Goal: Find specific page/section: Find specific page/section

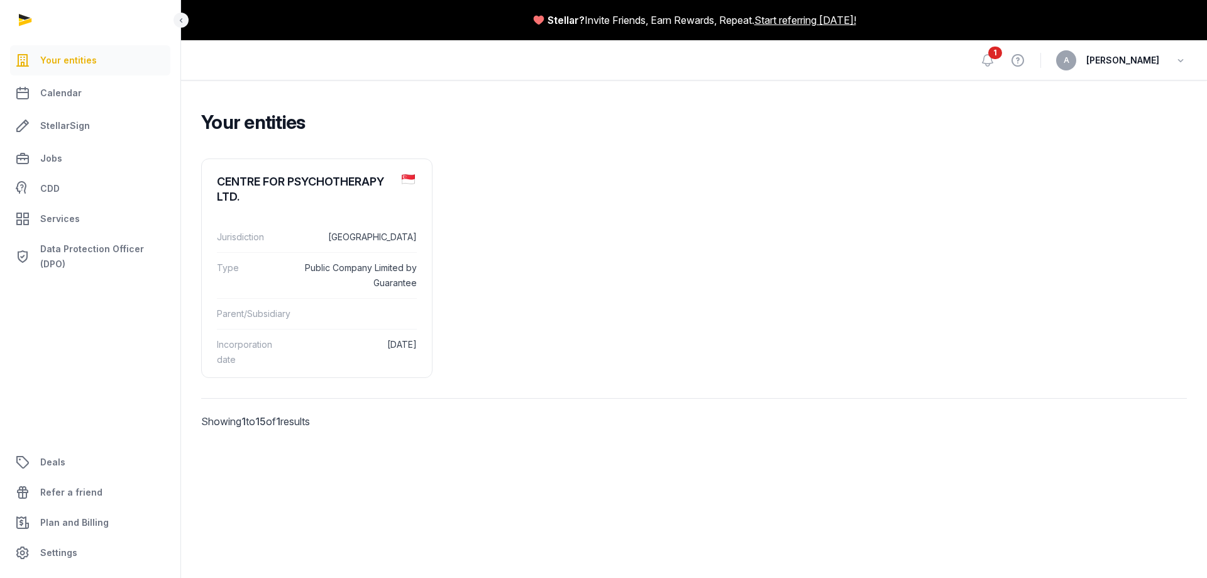
click at [1173, 62] on div "A Anand" at bounding box center [1121, 60] width 131 height 20
click at [1149, 60] on span "[PERSON_NAME]" at bounding box center [1122, 60] width 73 height 15
click at [995, 59] on icon at bounding box center [987, 60] width 15 height 15
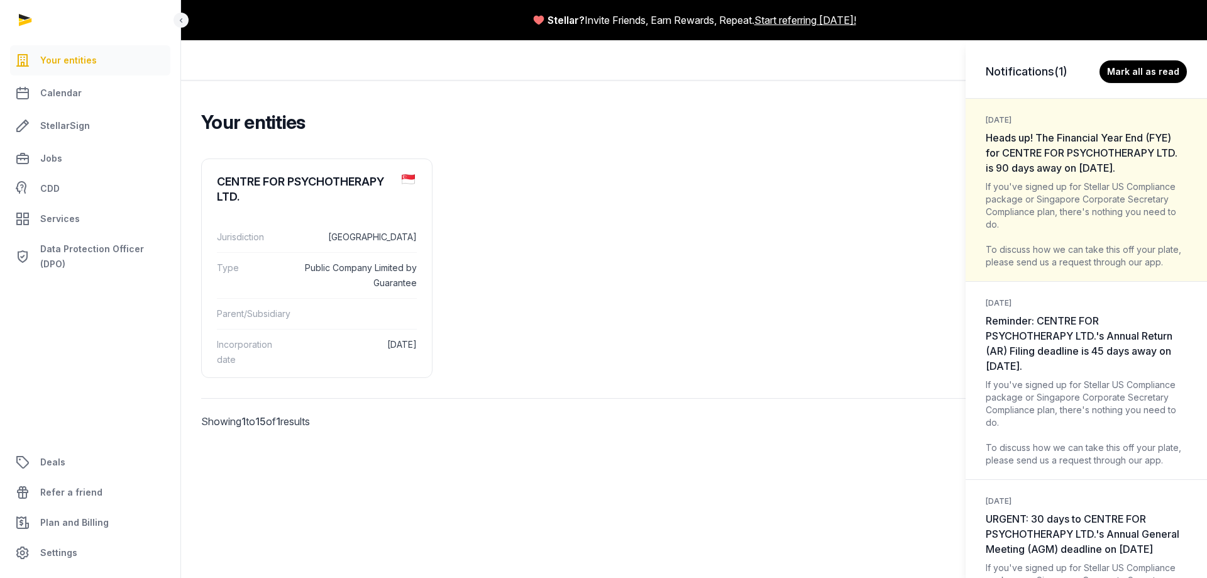
click at [661, 370] on div "Notifications (1) [PERSON_NAME] all as read [DATE] Heads up! The Financial Year…" at bounding box center [603, 289] width 1207 height 578
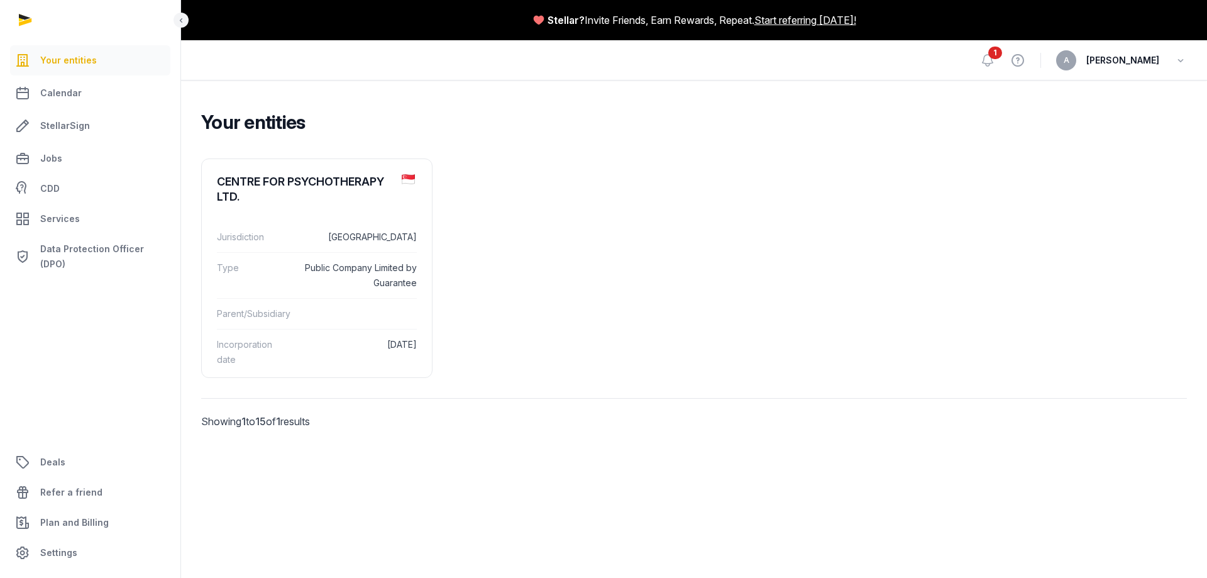
click at [1150, 58] on span "[PERSON_NAME]" at bounding box center [1122, 60] width 73 height 15
click at [1181, 61] on icon "button" at bounding box center [1180, 61] width 13 height 18
click at [42, 216] on span "Services" at bounding box center [60, 218] width 40 height 15
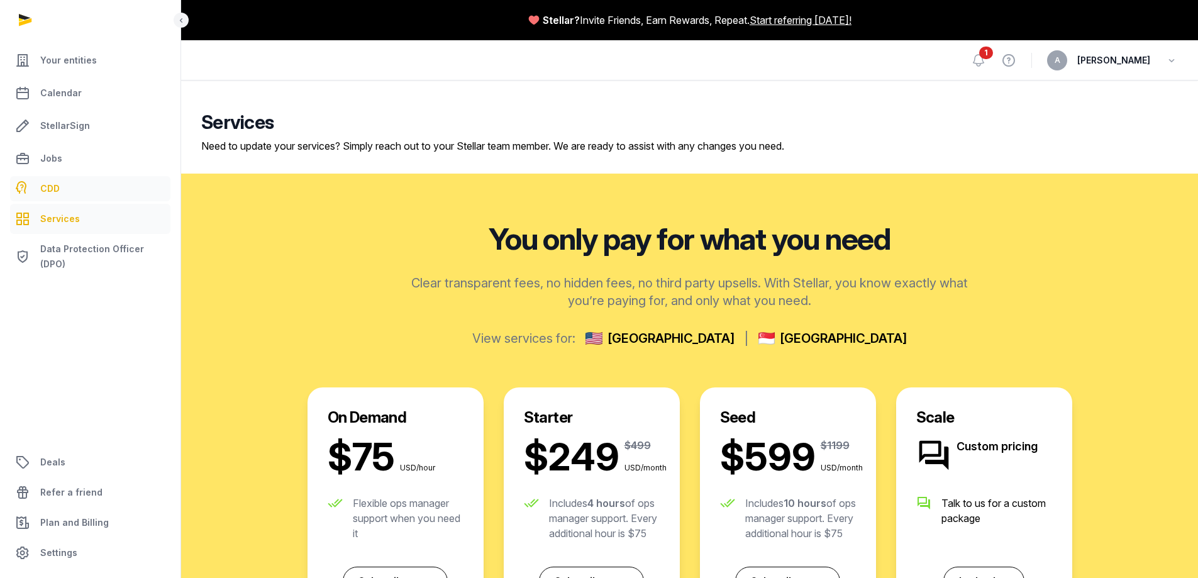
click at [43, 190] on span "CDD" at bounding box center [49, 188] width 19 height 15
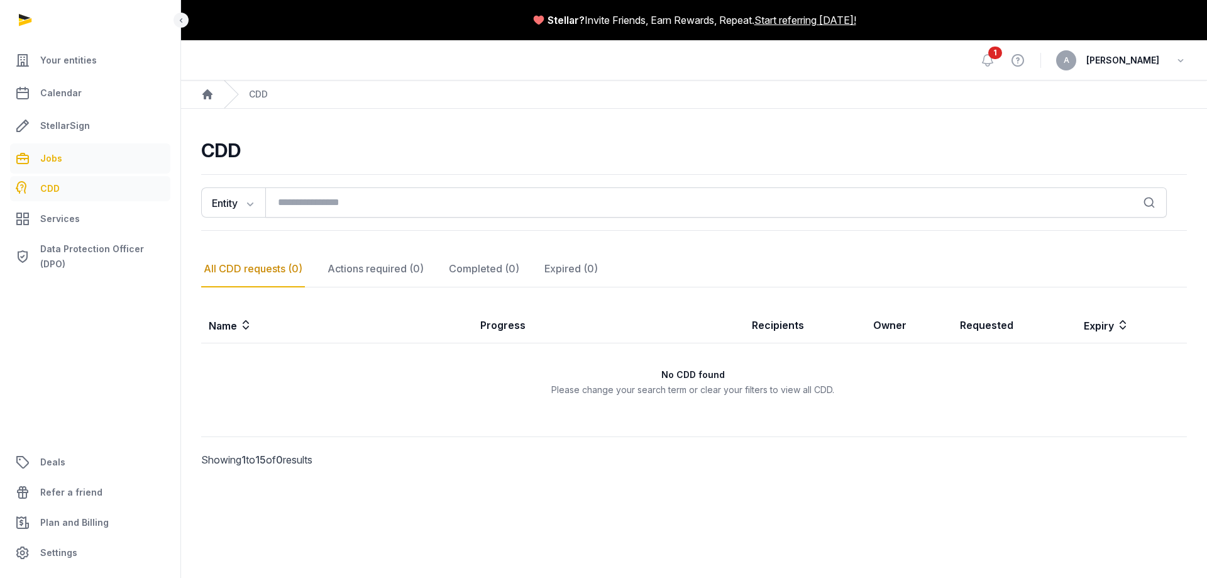
click at [50, 158] on span "Jobs" at bounding box center [51, 158] width 22 height 15
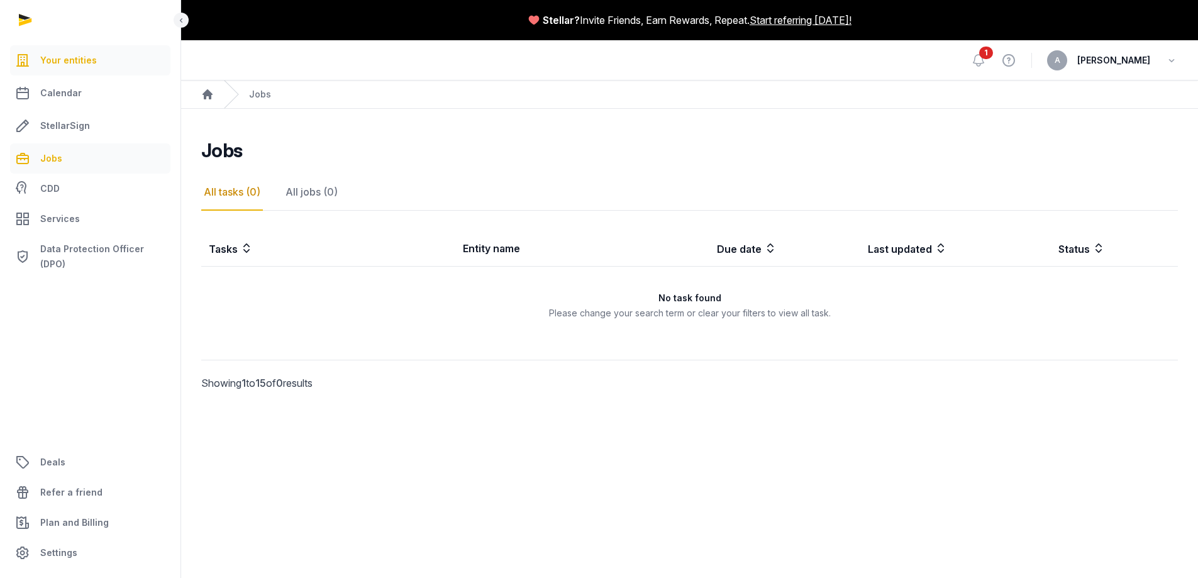
click at [53, 58] on span "Your entities" at bounding box center [68, 60] width 57 height 15
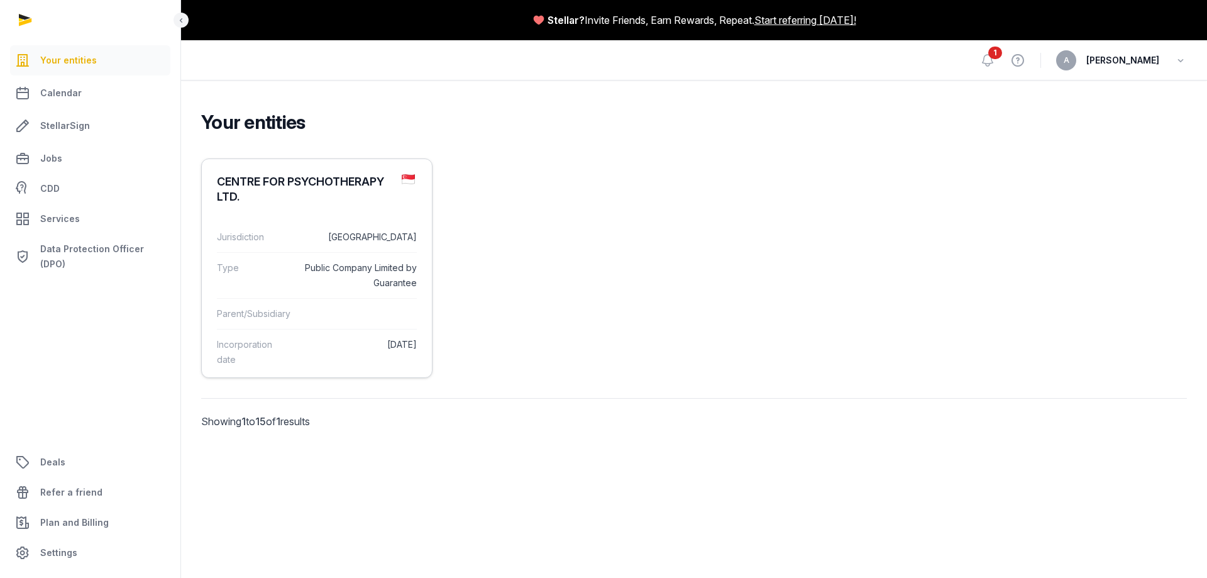
click at [273, 238] on dt "Jurisdiction" at bounding box center [255, 236] width 76 height 15
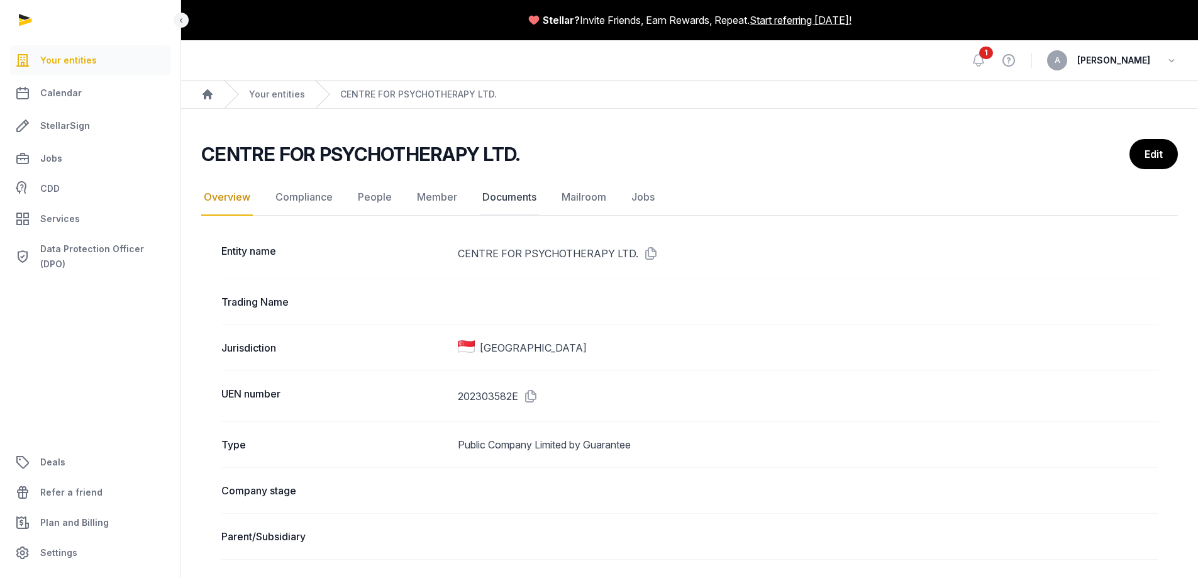
click at [497, 199] on link "Documents" at bounding box center [509, 197] width 59 height 36
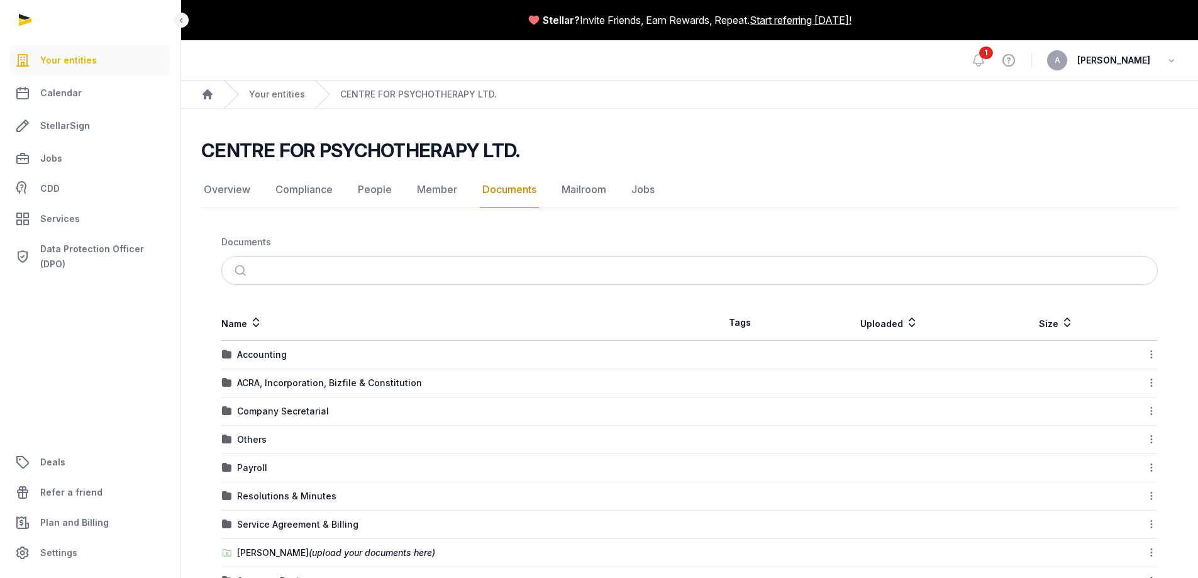
scroll to position [63, 0]
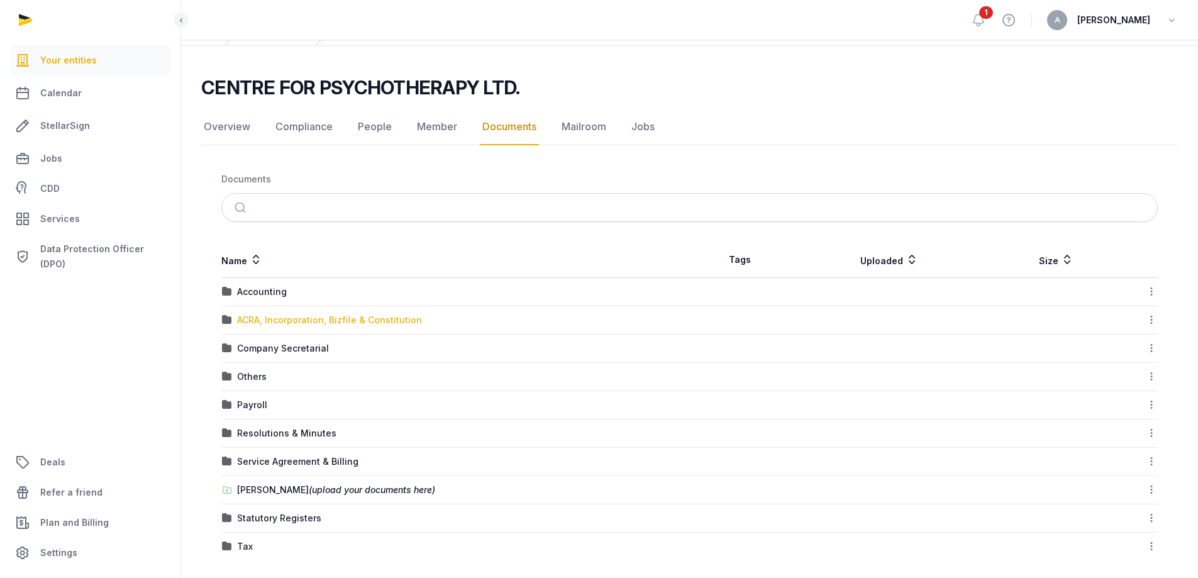
click at [244, 319] on div "ACRA, Incorporation, Bizfile & Constitution" at bounding box center [329, 320] width 185 height 13
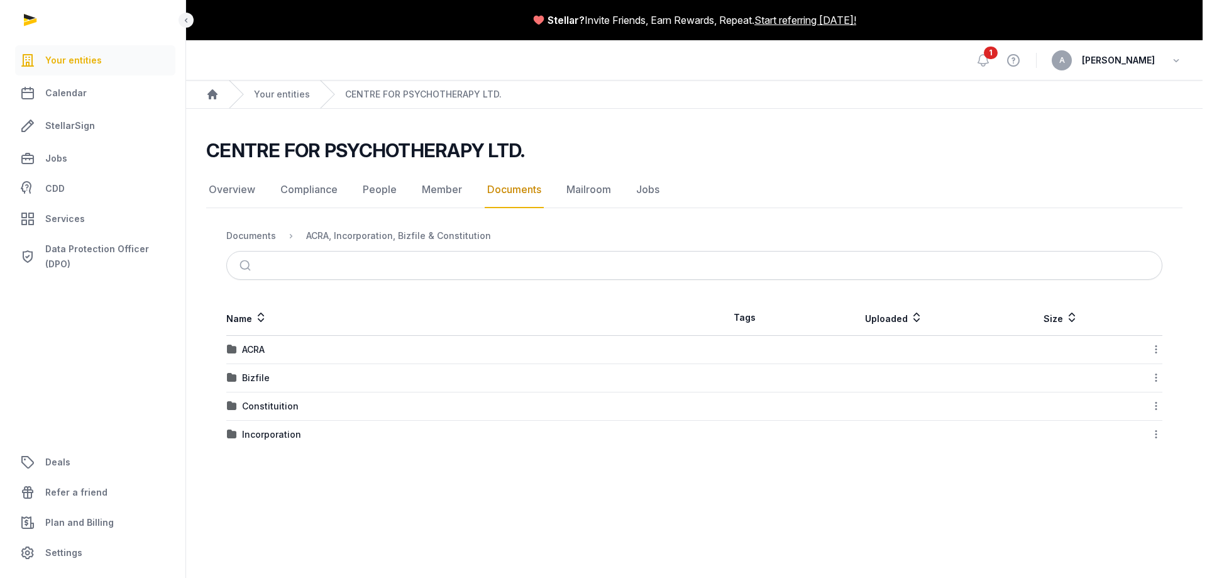
scroll to position [0, 0]
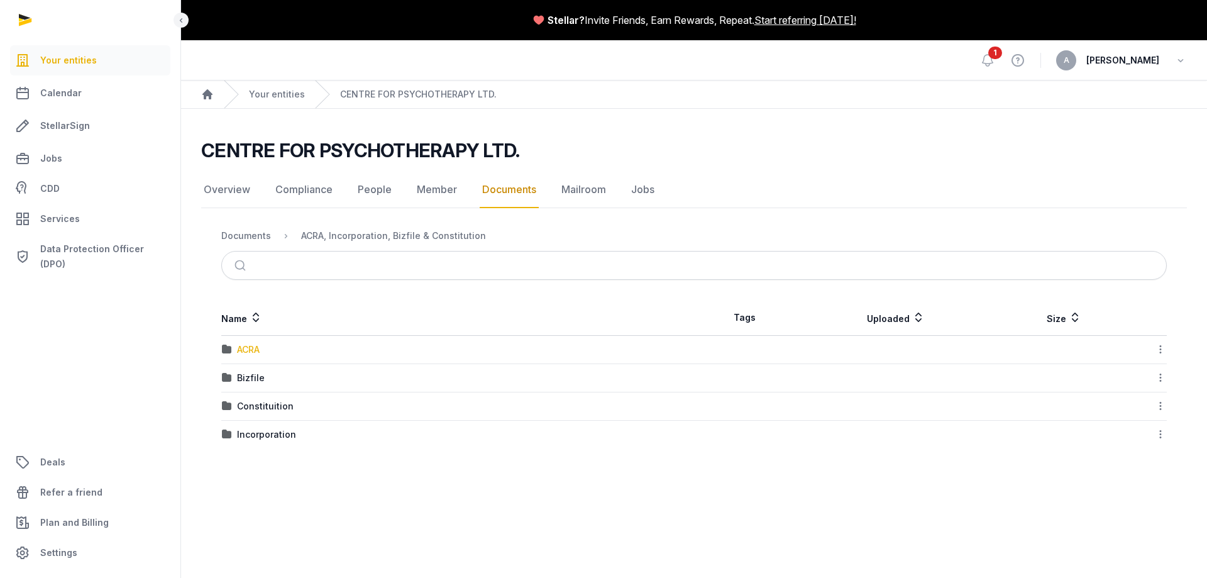
click at [246, 345] on div "ACRA" at bounding box center [248, 349] width 23 height 13
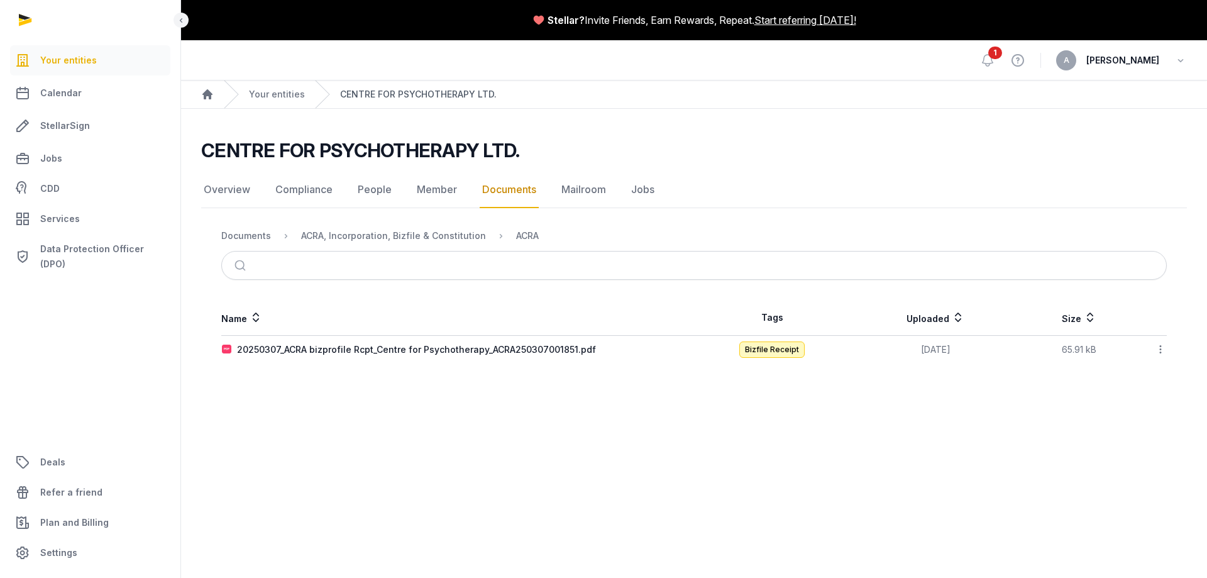
click at [392, 98] on link "CENTRE FOR PSYCHOTHERAPY LTD." at bounding box center [418, 94] width 157 height 13
click at [256, 232] on div "Documents" at bounding box center [246, 235] width 50 height 13
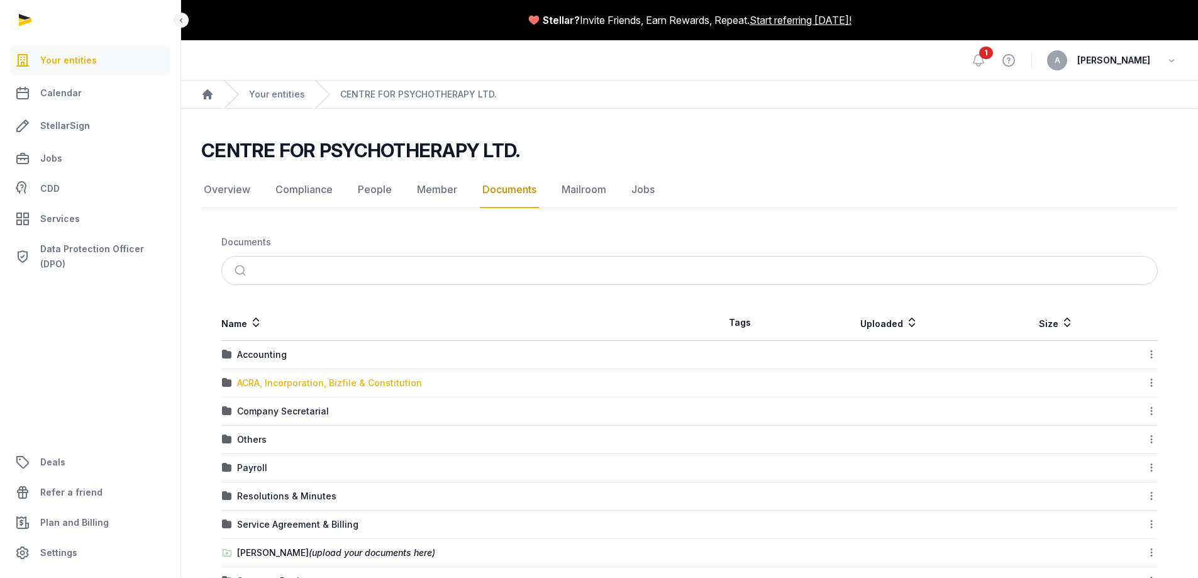
click at [295, 378] on div "ACRA, Incorporation, Bizfile & Constitution" at bounding box center [329, 383] width 185 height 13
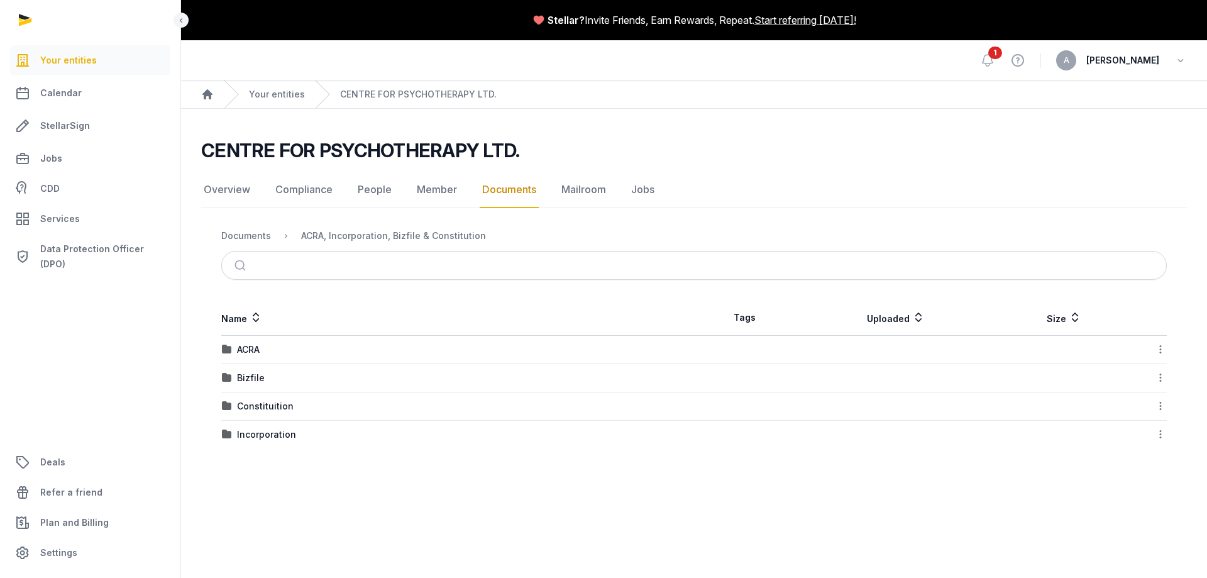
click at [236, 377] on div "Bizfile" at bounding box center [458, 378] width 472 height 13
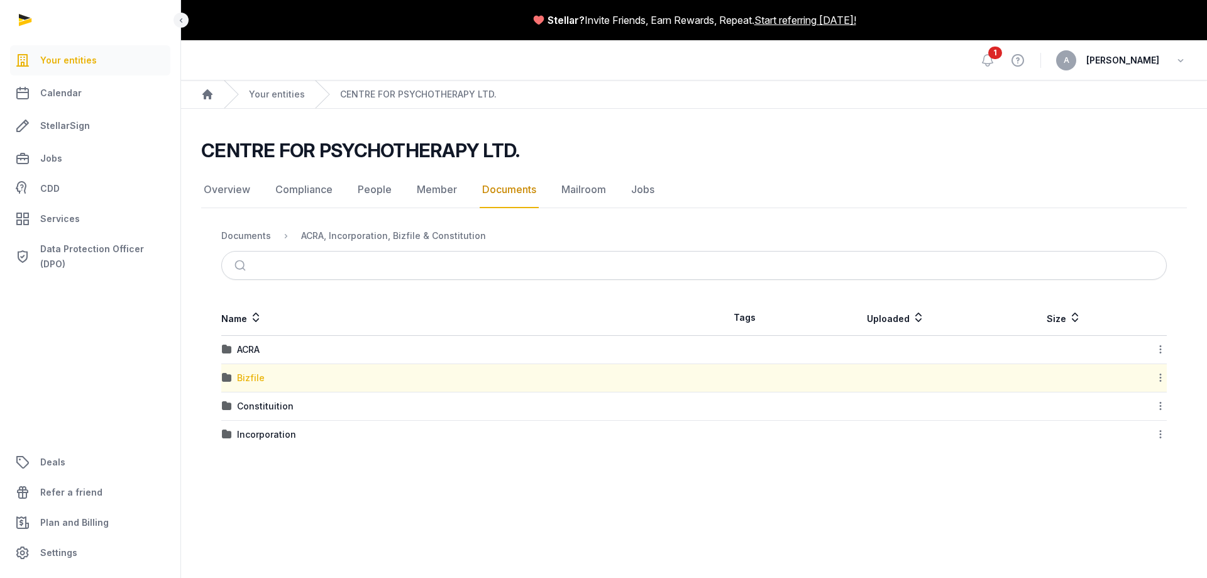
click at [246, 374] on div "Bizfile" at bounding box center [251, 378] width 28 height 13
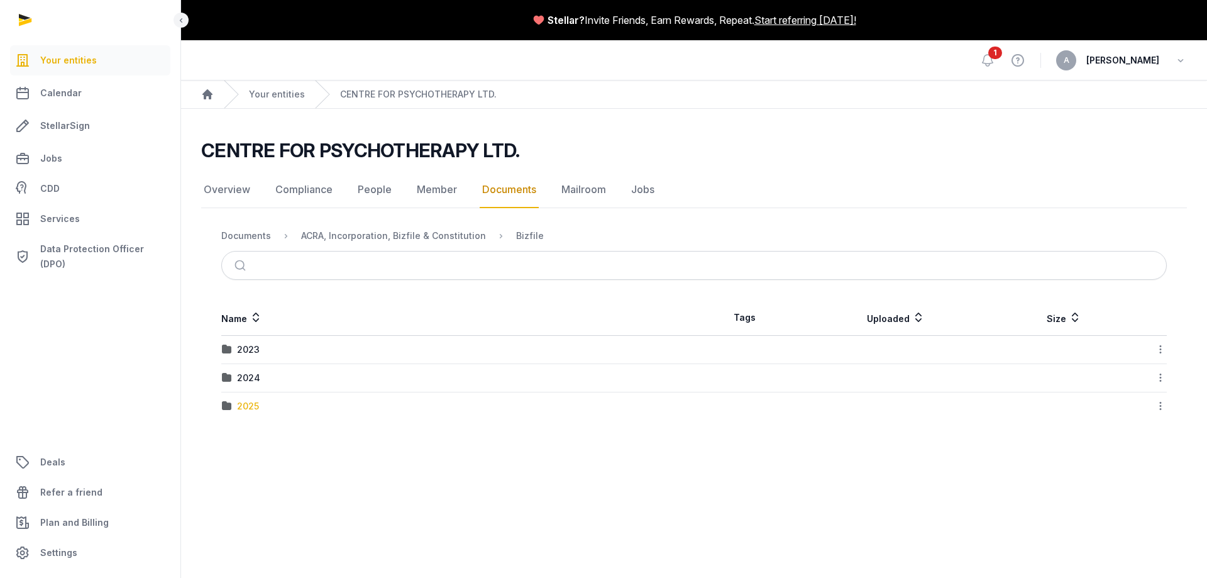
click at [244, 402] on div "2025" at bounding box center [248, 406] width 22 height 13
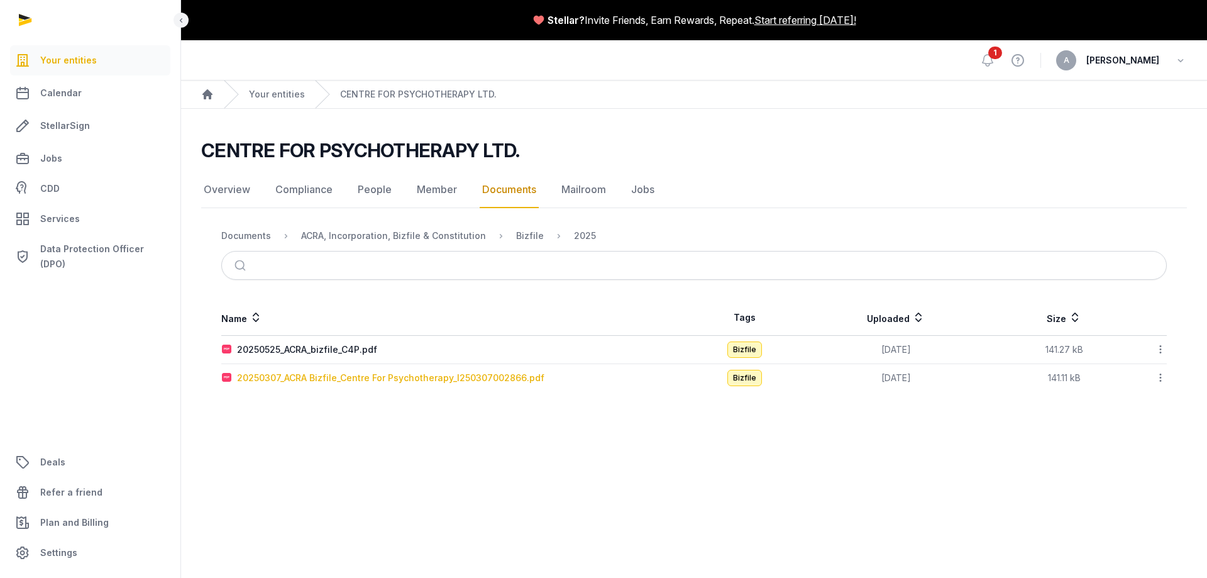
click at [384, 375] on div "20250307_ACRA Bizfile_Centre For Psychotherapy_I250307002866.pdf" at bounding box center [390, 378] width 307 height 13
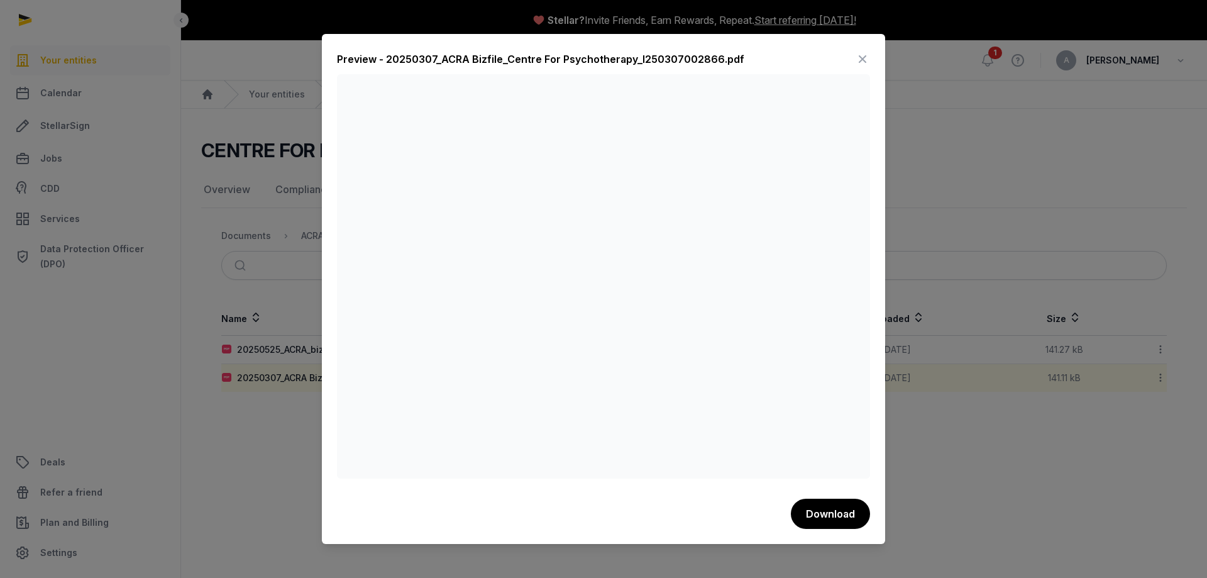
click at [866, 61] on icon at bounding box center [862, 59] width 15 height 20
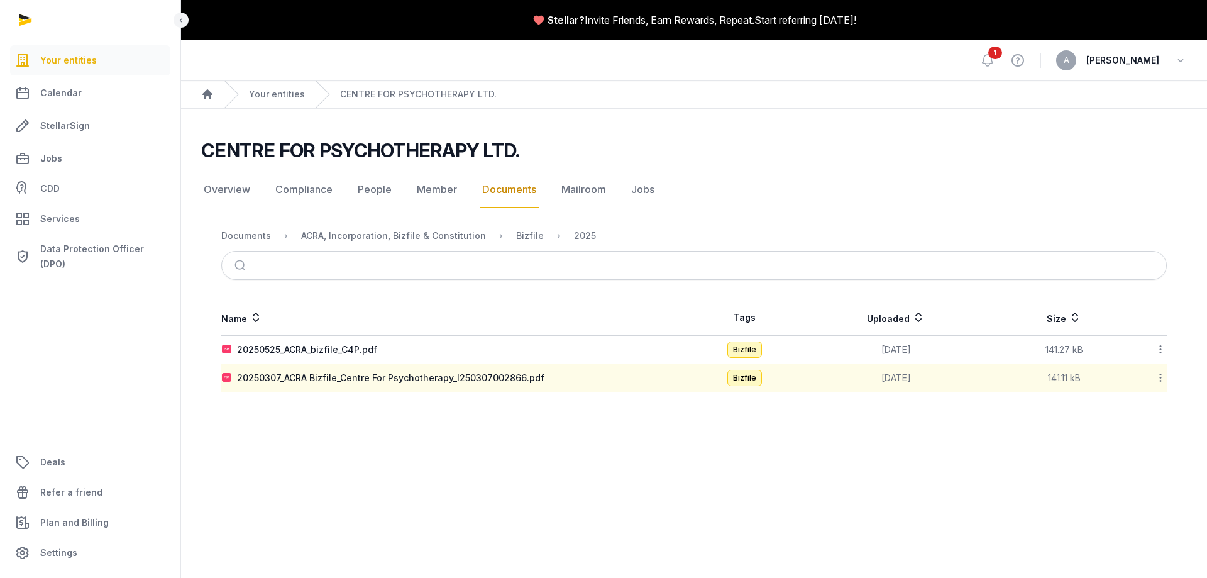
click at [1128, 58] on div "A Anand" at bounding box center [1121, 60] width 131 height 20
click at [1175, 56] on icon "button" at bounding box center [1180, 61] width 13 height 18
click at [1086, 109] on button "Sign out" at bounding box center [1116, 112] width 141 height 23
